Goal: Information Seeking & Learning: Learn about a topic

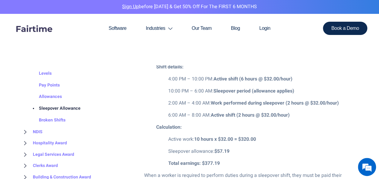
scroll to position [1004, 0]
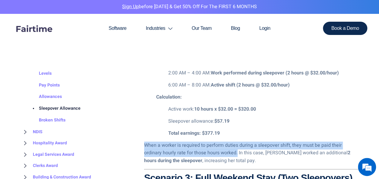
drag, startPoint x: 145, startPoint y: 144, endPoint x: 237, endPoint y: 151, distance: 92.5
click at [237, 151] on p "When a worker is required to perform duties during a sleepover shift, they must…" at bounding box center [251, 153] width 214 height 23
copy p "When a worker is required to perform duties during a sleepover shift, they must…"
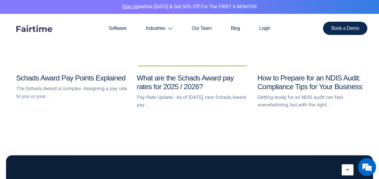
scroll to position [1695, 0]
